Goal: Task Accomplishment & Management: Manage account settings

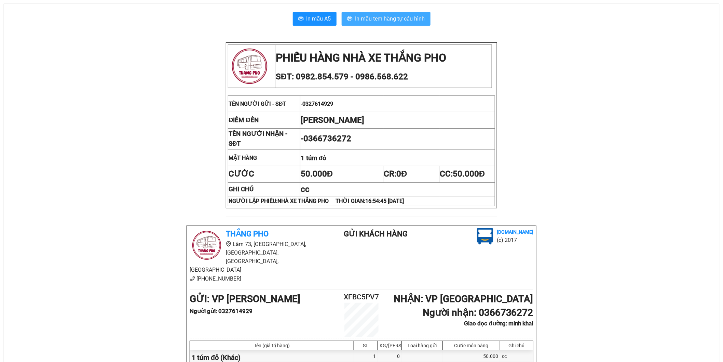
click at [405, 16] on span "In mẫu tem hàng tự cấu hình" at bounding box center [391, 18] width 70 height 9
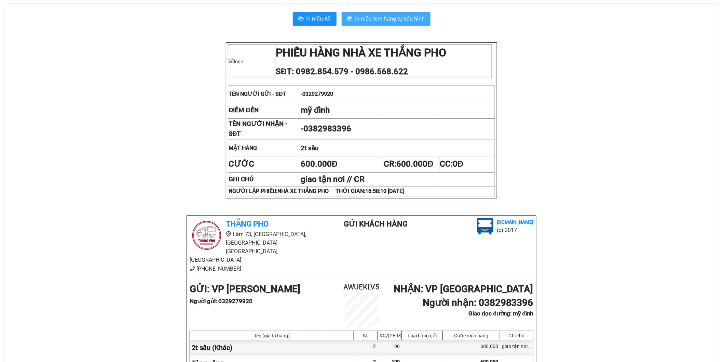
click at [401, 23] on button "In mẫu tem hàng tự cấu hình" at bounding box center [386, 19] width 89 height 14
click at [387, 23] on span "In mẫu tem hàng tự cấu hình" at bounding box center [391, 18] width 70 height 9
click at [408, 19] on span "In mẫu tem hàng tự cấu hình" at bounding box center [391, 18] width 70 height 9
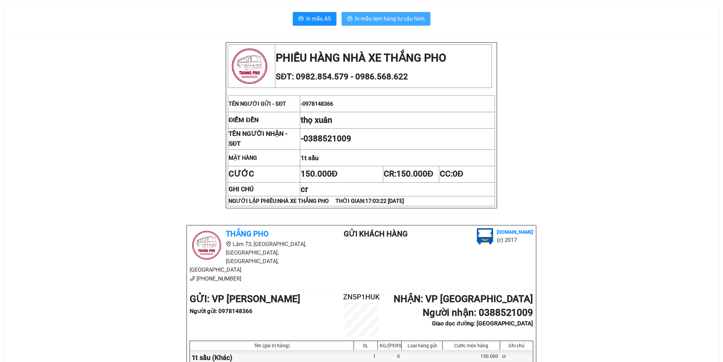
click at [375, 24] on button "In mẫu tem hàng tự cấu hình" at bounding box center [386, 19] width 89 height 14
click at [368, 18] on span "In mẫu tem hàng tự cấu hình" at bounding box center [391, 18] width 70 height 9
click at [395, 22] on span "In mẫu tem hàng tự cấu hình" at bounding box center [391, 18] width 70 height 9
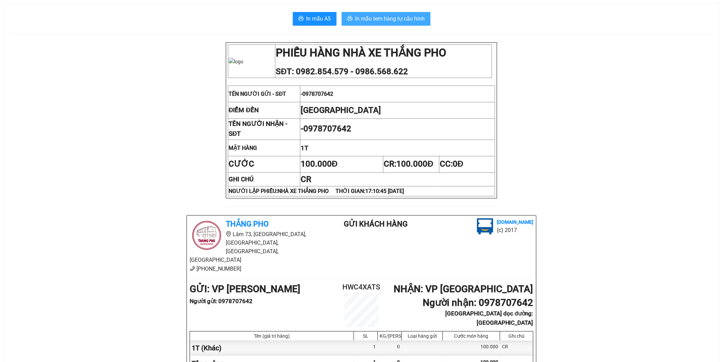
click at [364, 21] on span "In mẫu tem hàng tự cấu hình" at bounding box center [391, 18] width 70 height 9
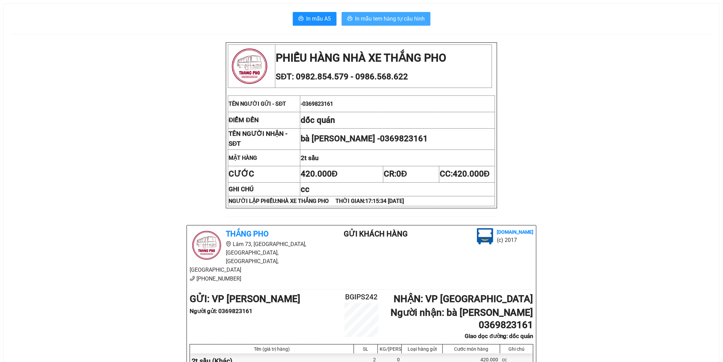
click at [419, 17] on span "In mẫu tem hàng tự cấu hình" at bounding box center [391, 18] width 70 height 9
drag, startPoint x: 395, startPoint y: 18, endPoint x: 398, endPoint y: 27, distance: 8.6
click at [397, 17] on span "In mẫu tem hàng tự cấu hình" at bounding box center [391, 18] width 70 height 9
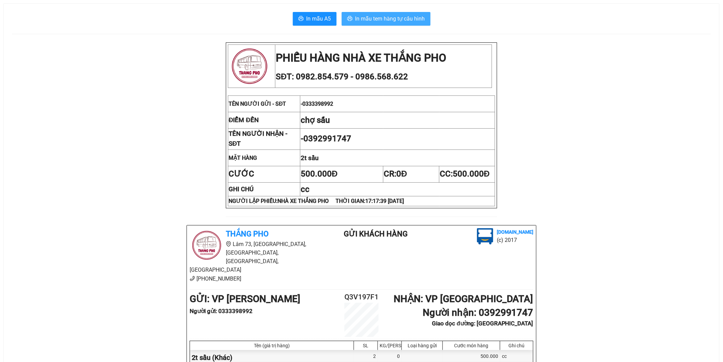
click at [393, 23] on button "In mẫu tem hàng tự cấu hình" at bounding box center [386, 19] width 89 height 14
click at [387, 18] on span "In mẫu tem hàng tự cấu hình" at bounding box center [391, 18] width 70 height 9
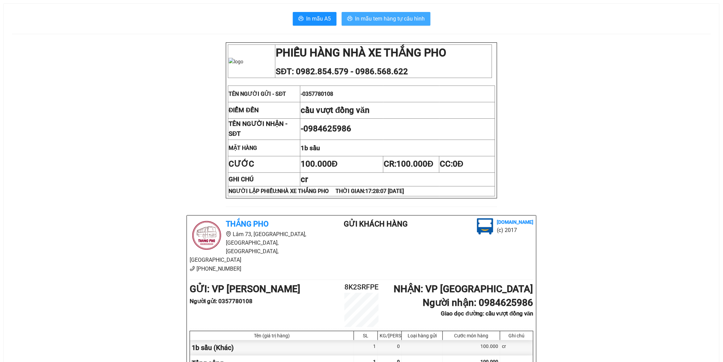
click at [382, 19] on span "In mẫu tem hàng tự cấu hình" at bounding box center [391, 18] width 70 height 9
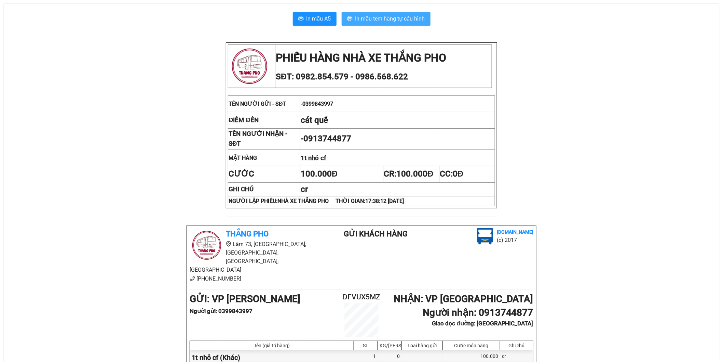
click at [420, 22] on span "In mẫu tem hàng tự cấu hình" at bounding box center [391, 18] width 70 height 9
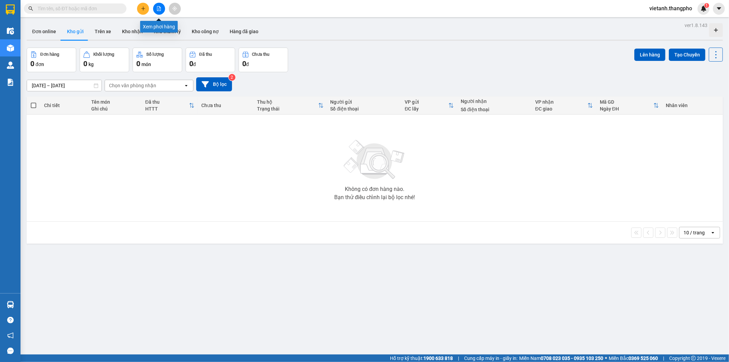
click at [161, 10] on icon "file-add" at bounding box center [159, 8] width 5 height 5
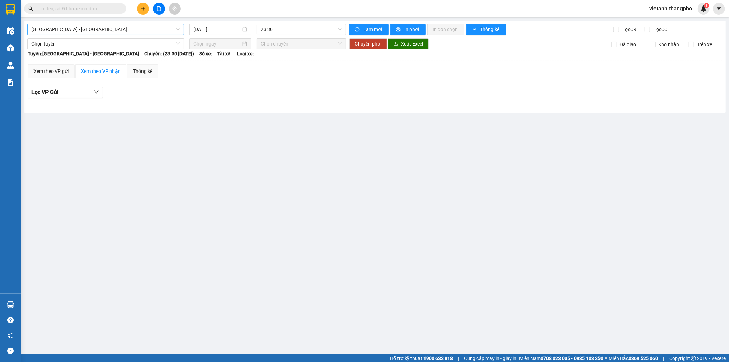
click at [103, 28] on span "Hà Nội - Lâm Đồng" at bounding box center [105, 29] width 148 height 10
click at [78, 67] on div "Lâm Đồng - Hà Nội" at bounding box center [105, 65] width 148 height 8
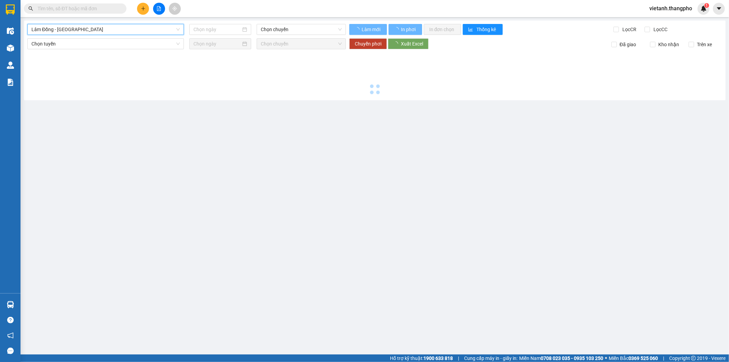
type input "12/09/2025"
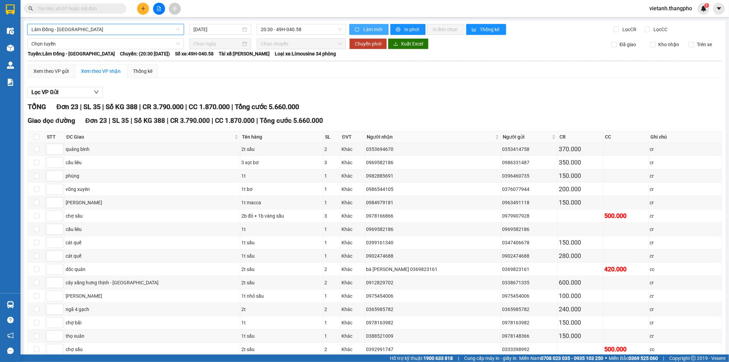
click at [373, 28] on span "Làm mới" at bounding box center [373, 30] width 20 height 8
click at [47, 149] on input at bounding box center [54, 149] width 16 height 10
type input "1"
click at [54, 286] on input at bounding box center [54, 282] width 16 height 10
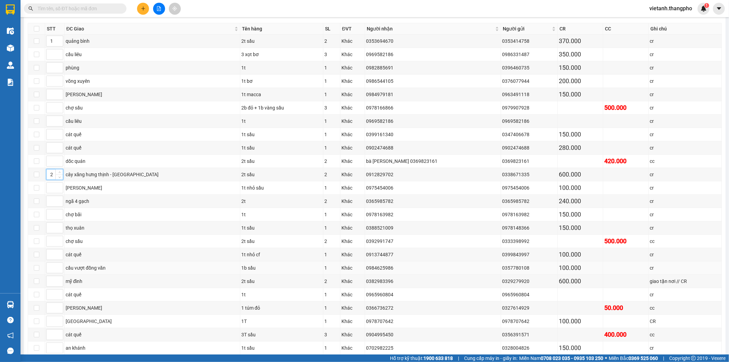
scroll to position [146, 0]
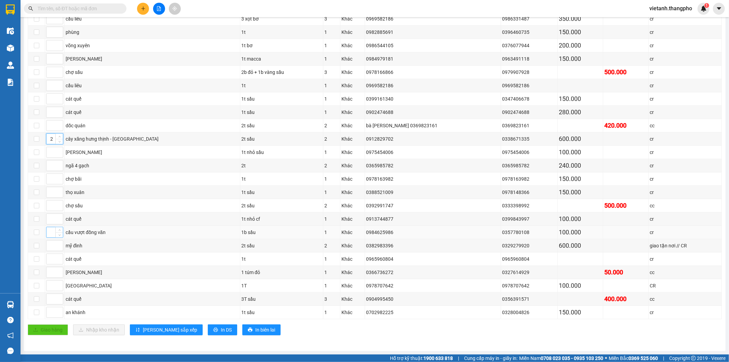
type input "2"
click at [49, 230] on input at bounding box center [54, 232] width 16 height 10
type input "3"
click at [50, 313] on input at bounding box center [54, 312] width 16 height 10
type input "3"
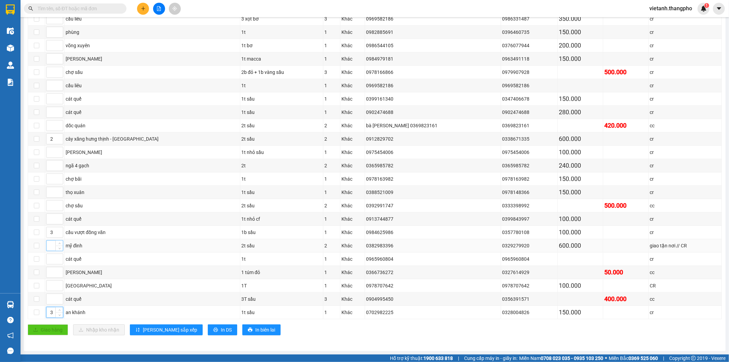
click at [51, 247] on input at bounding box center [54, 245] width 16 height 10
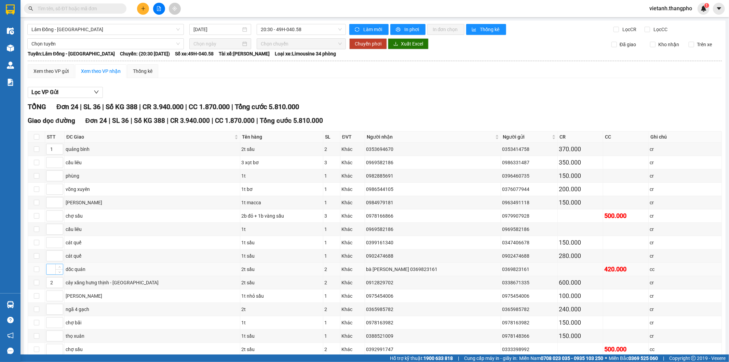
type input "3"
click at [55, 271] on input at bounding box center [54, 269] width 16 height 10
type input "4"
click at [49, 163] on input at bounding box center [54, 162] width 16 height 10
type input "5"
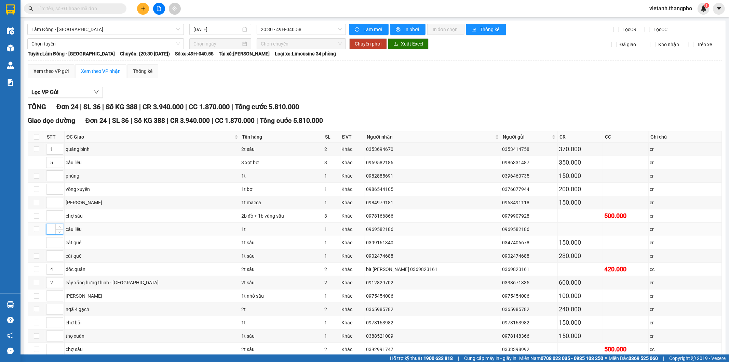
click at [51, 229] on input at bounding box center [54, 229] width 16 height 10
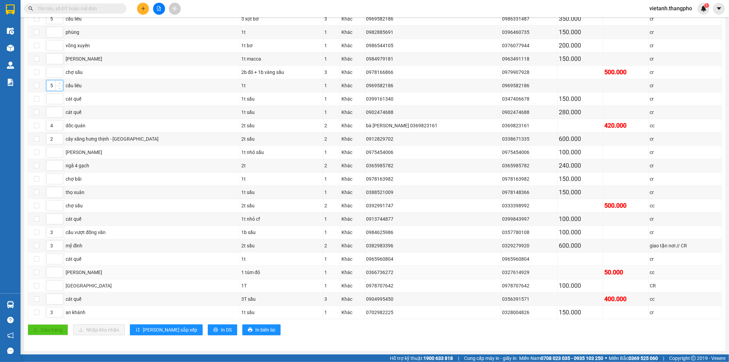
scroll to position [70, 0]
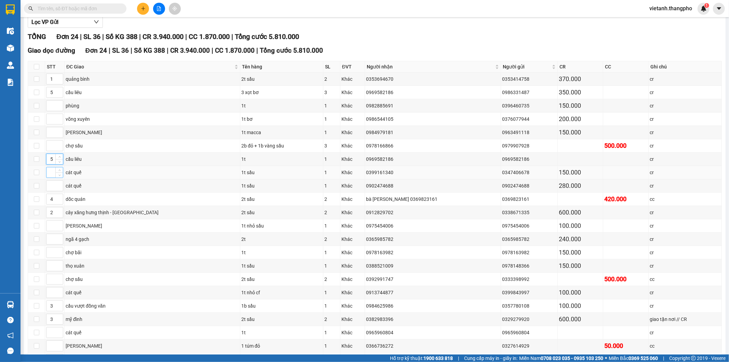
type input "5"
click at [51, 173] on input at bounding box center [54, 172] width 16 height 10
type input "6"
click at [47, 187] on input at bounding box center [54, 185] width 16 height 10
type input "6"
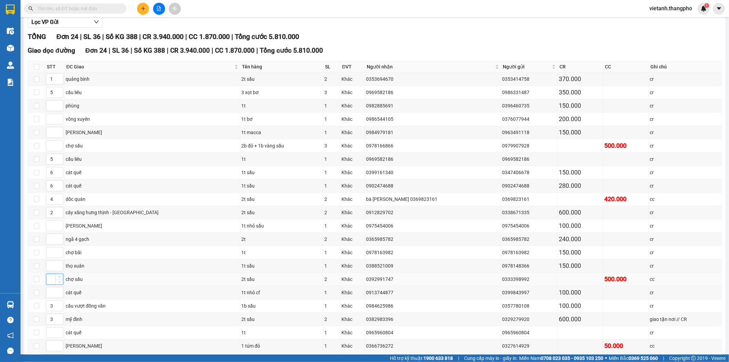
click at [50, 282] on input at bounding box center [54, 279] width 16 height 10
type input "6"
click at [53, 295] on input at bounding box center [54, 292] width 16 height 10
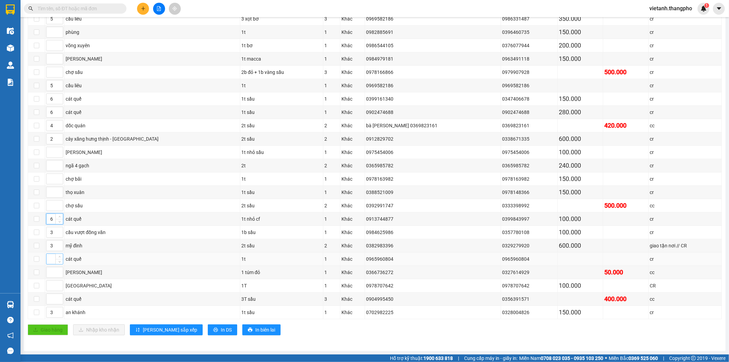
type input "6"
click at [53, 258] on input at bounding box center [54, 259] width 16 height 10
type input "6"
click at [55, 297] on input at bounding box center [54, 299] width 16 height 10
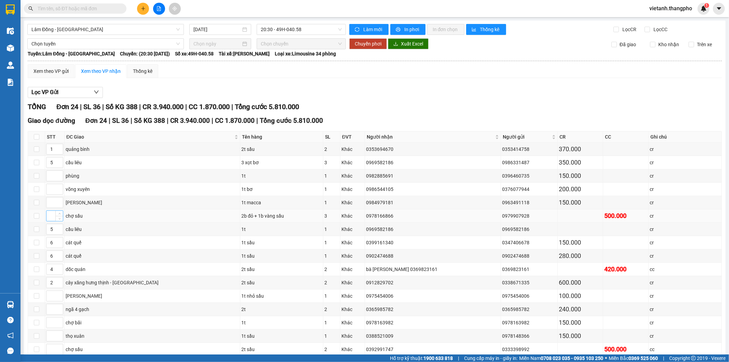
type input "6"
click at [51, 216] on input at bounding box center [54, 216] width 16 height 10
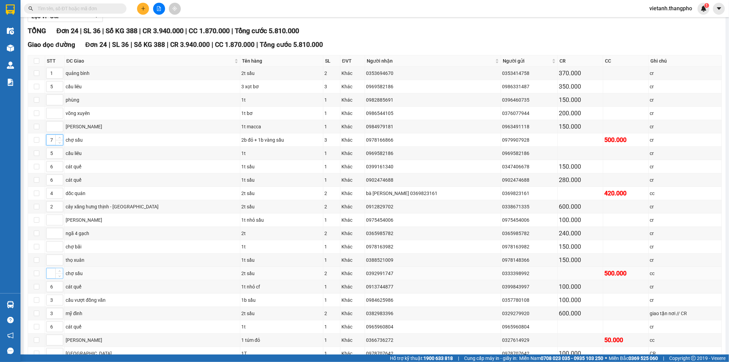
type input "7"
click at [51, 275] on input at bounding box center [54, 273] width 16 height 10
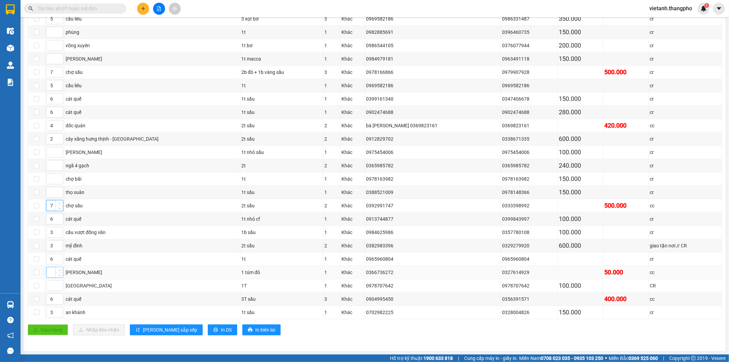
type input "7"
click at [52, 273] on input at bounding box center [54, 272] width 16 height 10
type input "8"
click at [53, 153] on input at bounding box center [54, 152] width 16 height 10
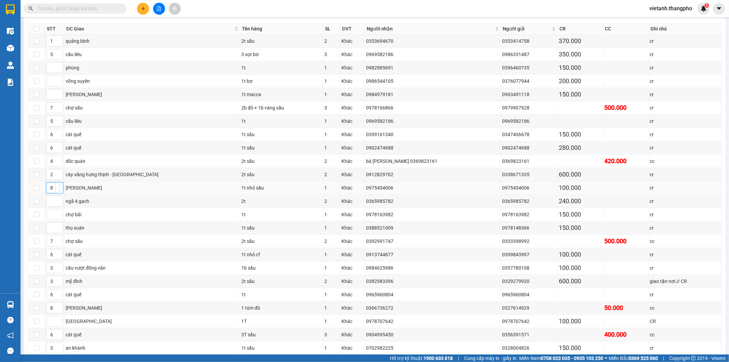
scroll to position [70, 0]
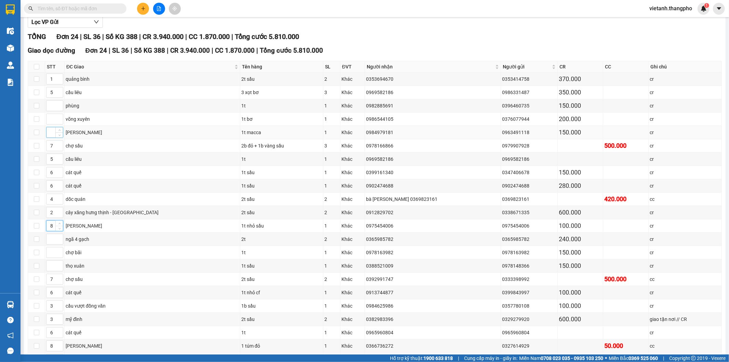
type input "8"
click at [48, 132] on input at bounding box center [54, 132] width 16 height 10
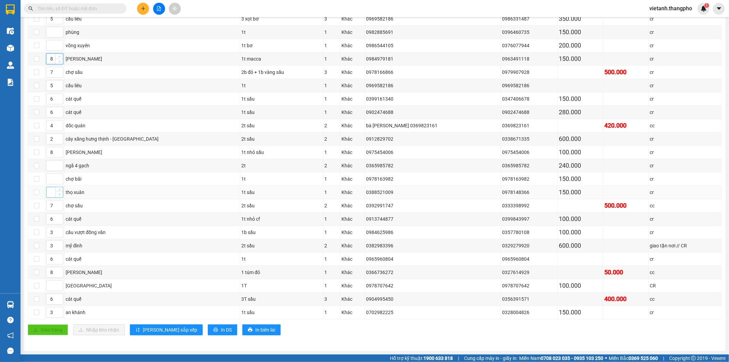
scroll to position [108, 0]
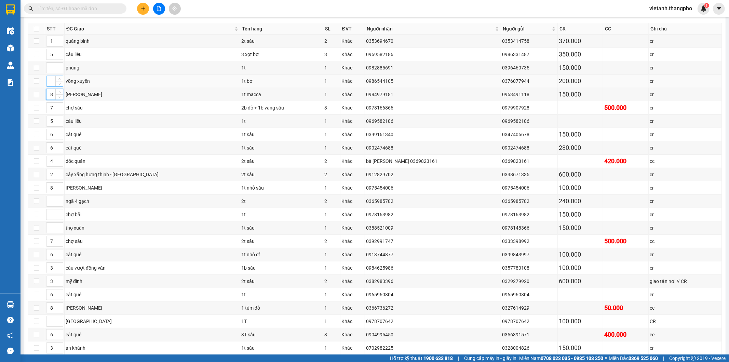
type input "8"
click at [53, 84] on input at bounding box center [54, 81] width 16 height 10
type input "9"
click at [48, 70] on input at bounding box center [54, 68] width 16 height 10
click at [56, 66] on span "Increase Value" at bounding box center [59, 66] width 8 height 6
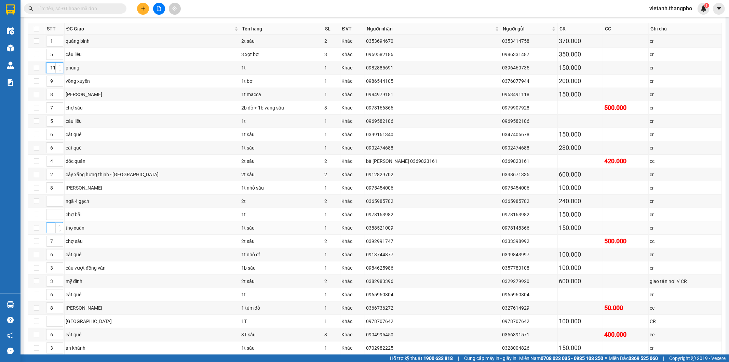
type input "11"
click at [48, 230] on input at bounding box center [54, 228] width 16 height 10
type input "10"
click at [52, 206] on input at bounding box center [54, 201] width 16 height 10
type input "12"
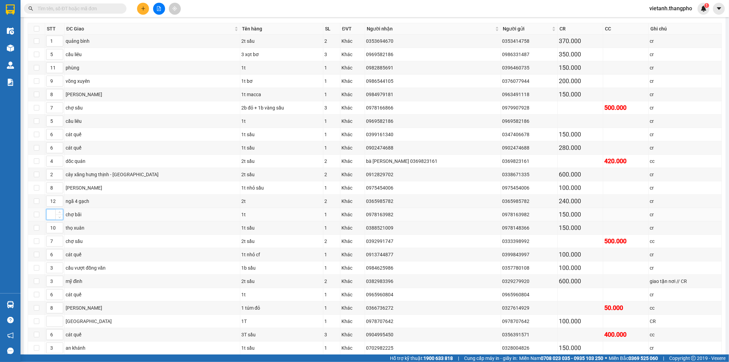
click at [52, 218] on input at bounding box center [54, 214] width 16 height 10
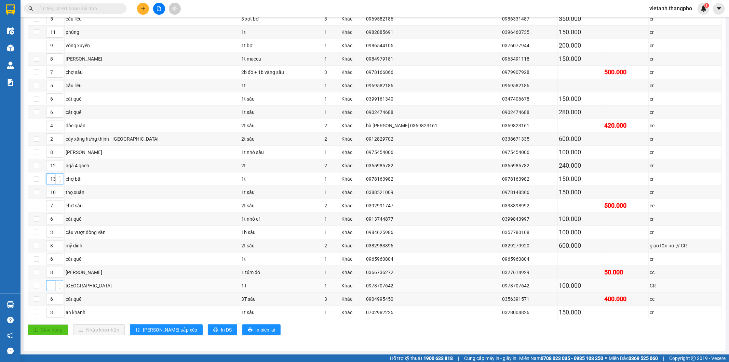
type input "13"
click at [49, 289] on input at bounding box center [54, 285] width 16 height 10
type input "13"
click at [145, 331] on span "[PERSON_NAME] sắp xếp" at bounding box center [170, 330] width 54 height 8
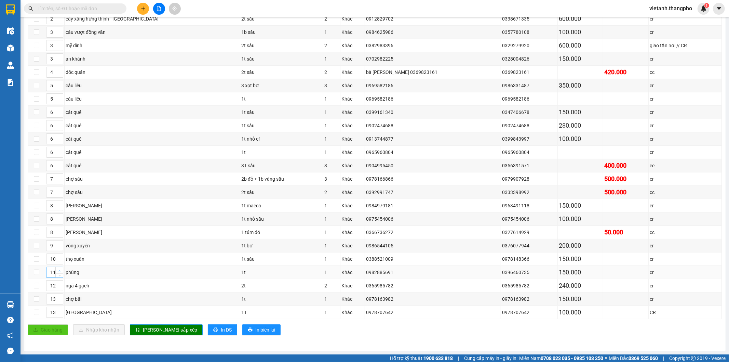
type input "12"
click at [60, 267] on span "Increase Value" at bounding box center [59, 270] width 8 height 6
type input "11"
click at [57, 287] on span "down" at bounding box center [59, 288] width 4 height 4
click at [140, 332] on button "[PERSON_NAME] sắp xếp" at bounding box center [166, 329] width 73 height 11
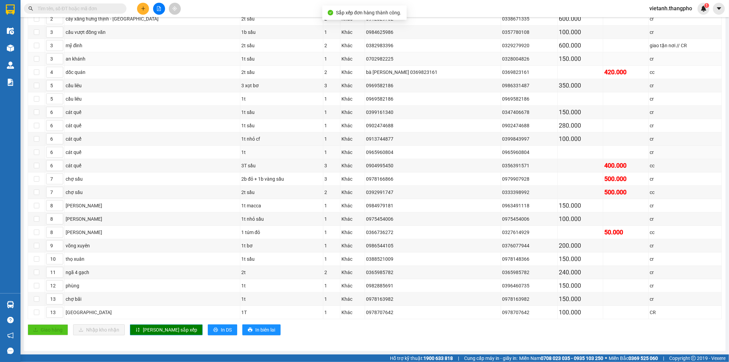
scroll to position [0, 0]
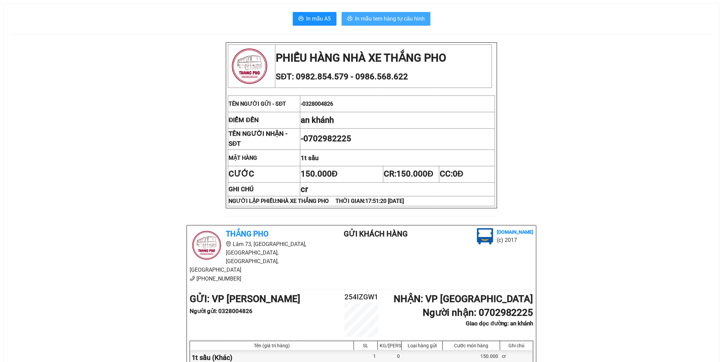
click at [376, 22] on span "In mẫu tem hàng tự cấu hình" at bounding box center [391, 18] width 70 height 9
click at [390, 21] on span "In mẫu tem hàng tự cấu hình" at bounding box center [391, 18] width 70 height 9
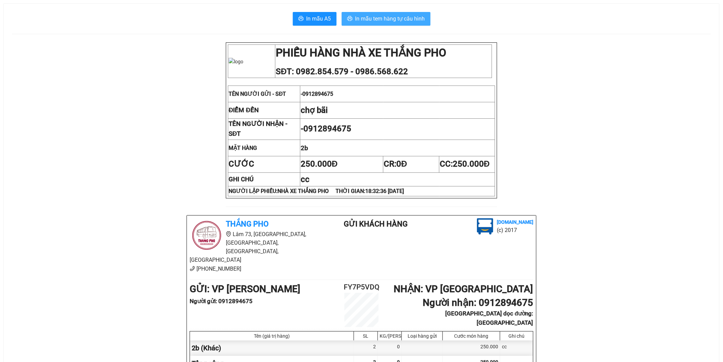
click at [417, 21] on span "In mẫu tem hàng tự cấu hình" at bounding box center [391, 18] width 70 height 9
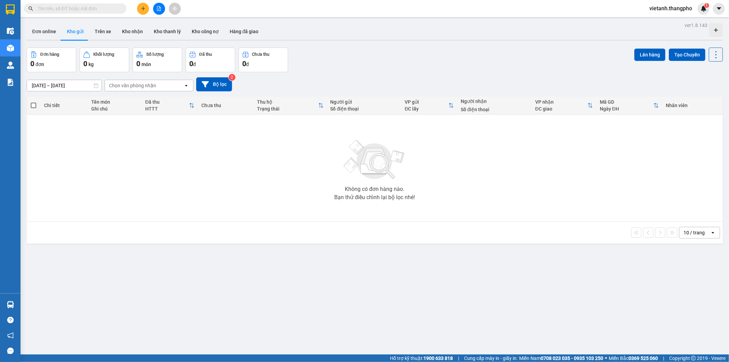
click at [155, 10] on button at bounding box center [159, 9] width 12 height 12
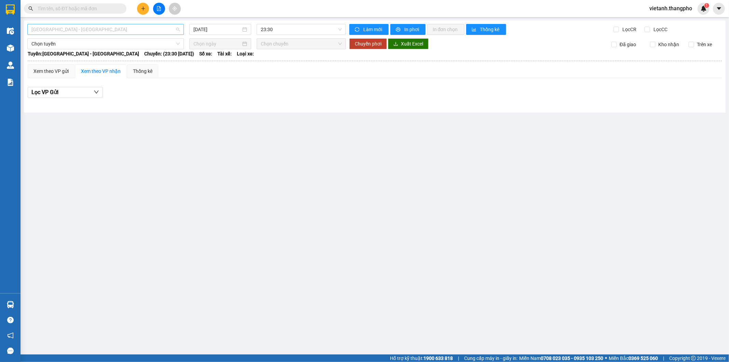
click at [165, 32] on span "Hà Nội - Lâm Đồng" at bounding box center [105, 29] width 148 height 10
click at [137, 64] on div "Lâm Đồng - Hà Nội" at bounding box center [105, 65] width 148 height 8
type input "12/09/2025"
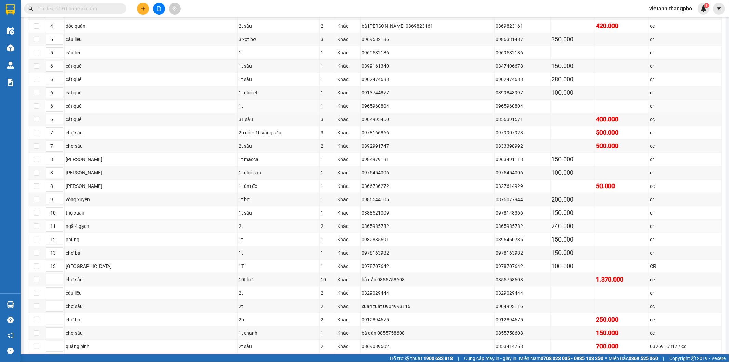
scroll to position [240, 0]
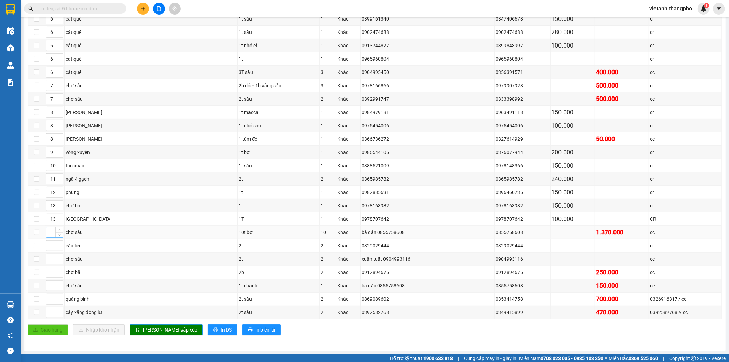
click at [52, 231] on input at bounding box center [54, 232] width 16 height 10
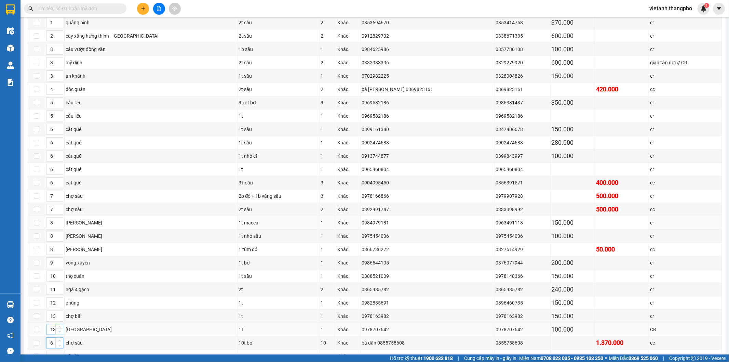
scroll to position [202, 0]
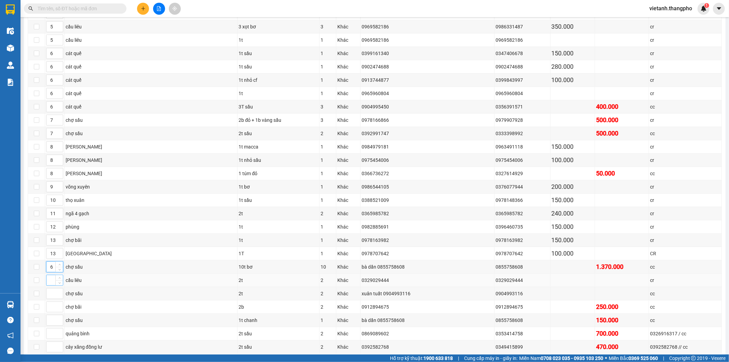
type input "6"
click at [51, 285] on input at bounding box center [54, 280] width 16 height 10
type input "5"
click at [50, 295] on input at bounding box center [54, 293] width 16 height 10
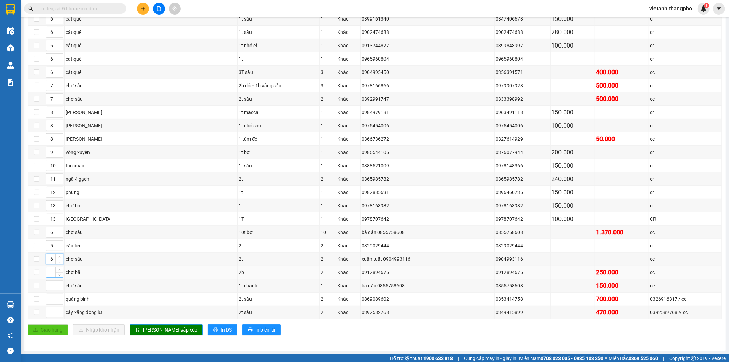
type input "6"
click at [51, 273] on input at bounding box center [54, 272] width 16 height 10
type input "13"
click at [46, 286] on input at bounding box center [54, 285] width 16 height 10
type input "6"
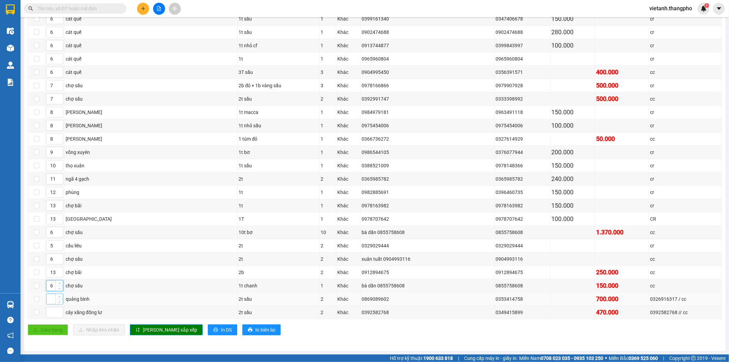
click at [49, 303] on input at bounding box center [54, 299] width 16 height 10
type input "1"
click at [52, 311] on input at bounding box center [54, 312] width 16 height 10
type input "4"
click at [152, 333] on button "[PERSON_NAME] sắp xếp" at bounding box center [166, 329] width 73 height 11
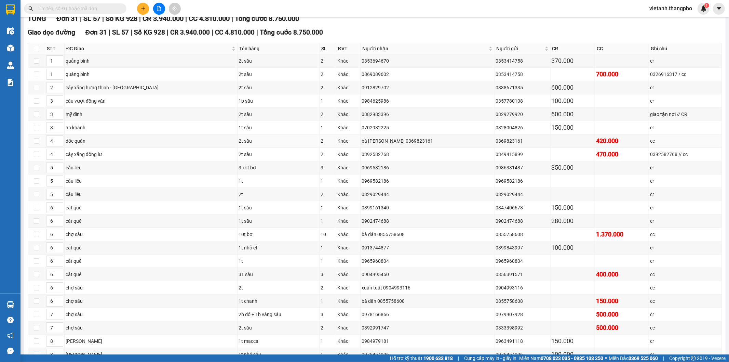
scroll to position [0, 0]
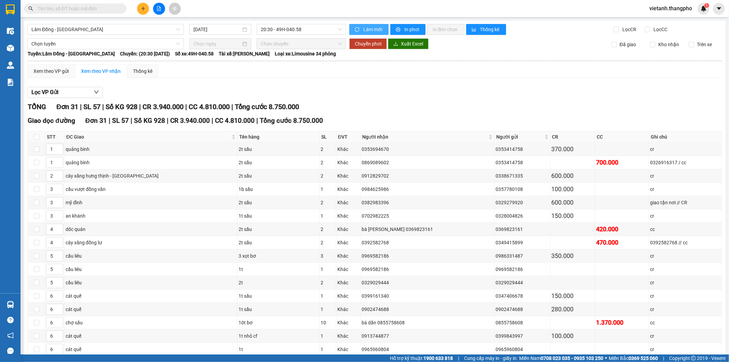
click at [376, 28] on span "Làm mới" at bounding box center [373, 30] width 20 height 8
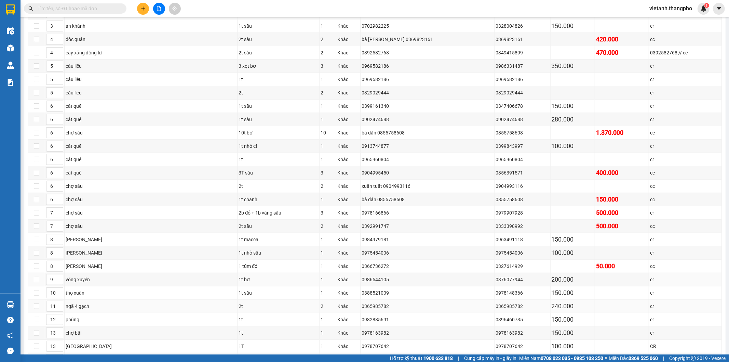
scroll to position [240, 0]
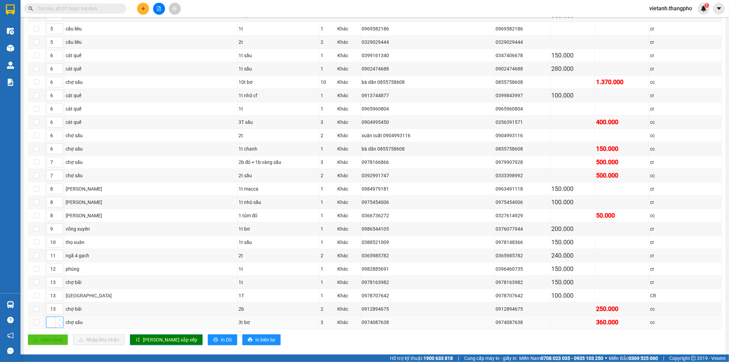
click at [48, 327] on input at bounding box center [54, 322] width 16 height 10
type input "7"
click at [149, 340] on span "[PERSON_NAME] sắp xếp" at bounding box center [170, 340] width 54 height 8
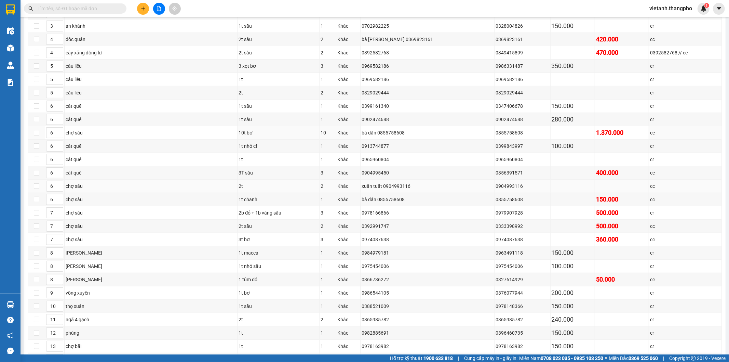
scroll to position [254, 0]
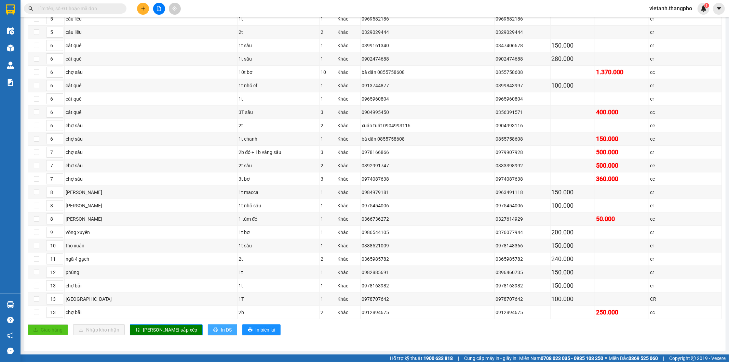
click at [221, 333] on span "In DS" at bounding box center [226, 330] width 11 height 8
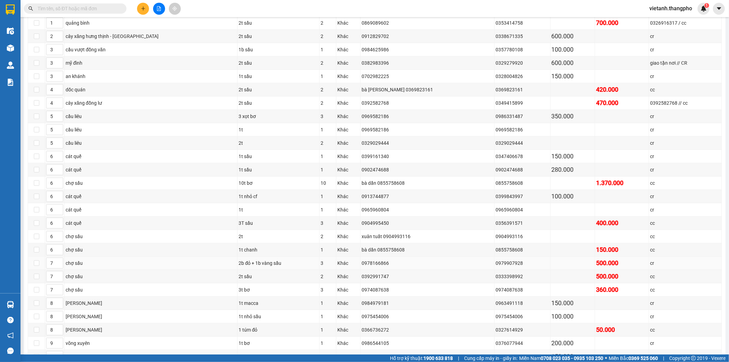
scroll to position [0, 0]
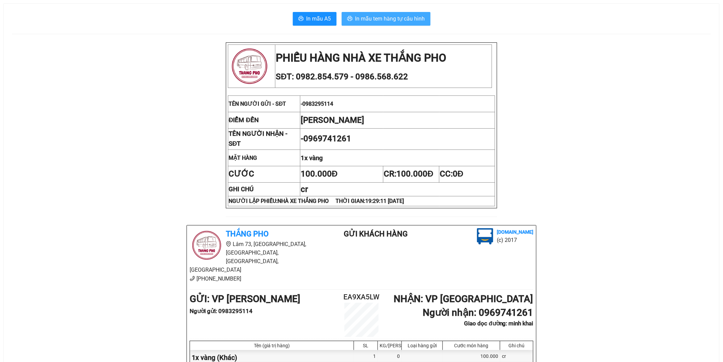
click at [387, 15] on span "In mẫu tem hàng tự cấu hình" at bounding box center [391, 18] width 70 height 9
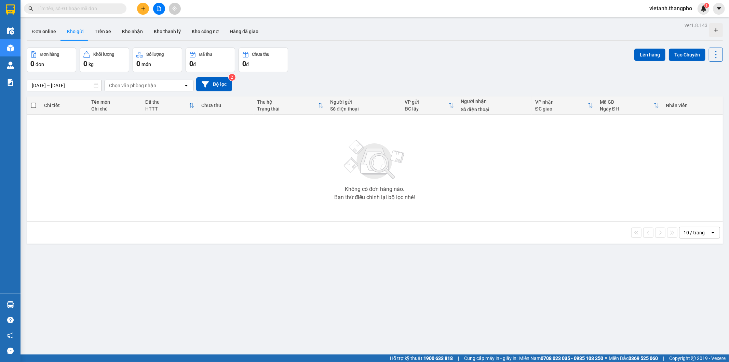
click at [157, 10] on icon "file-add" at bounding box center [159, 8] width 5 height 5
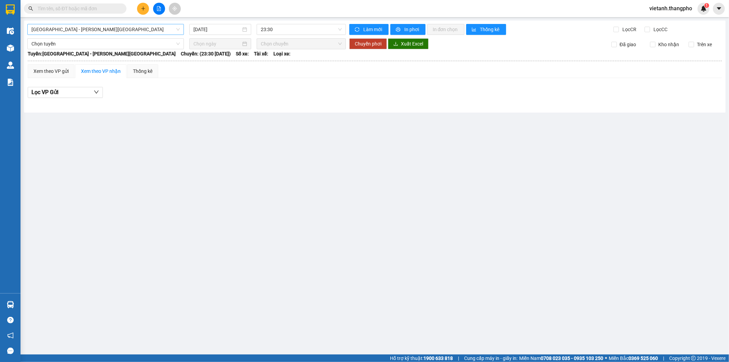
click at [87, 33] on span "[GEOGRAPHIC_DATA] - [PERSON_NAME][GEOGRAPHIC_DATA]" at bounding box center [105, 29] width 148 height 10
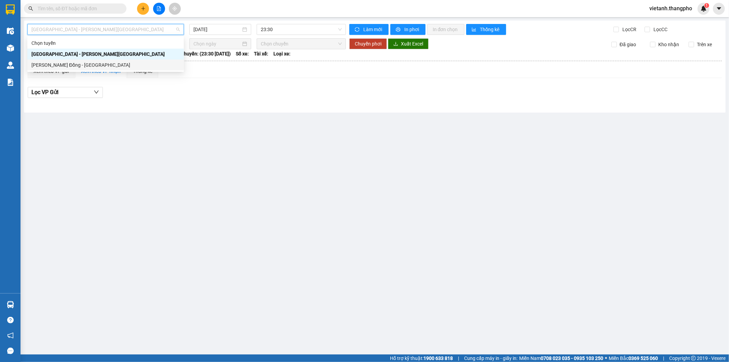
click at [74, 67] on div "[PERSON_NAME] Đồng - [GEOGRAPHIC_DATA]" at bounding box center [105, 65] width 148 height 8
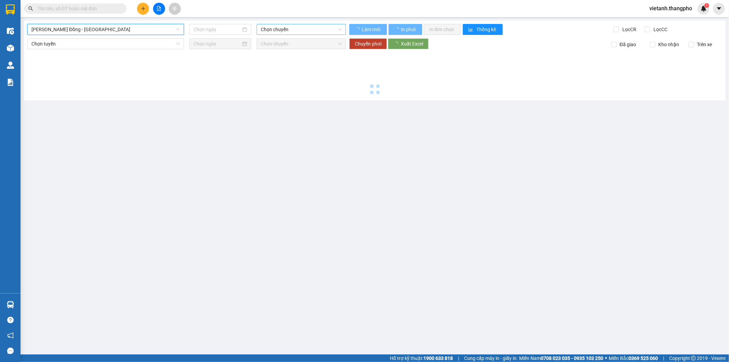
type input "[DATE]"
